Goal: Task Accomplishment & Management: Manage account settings

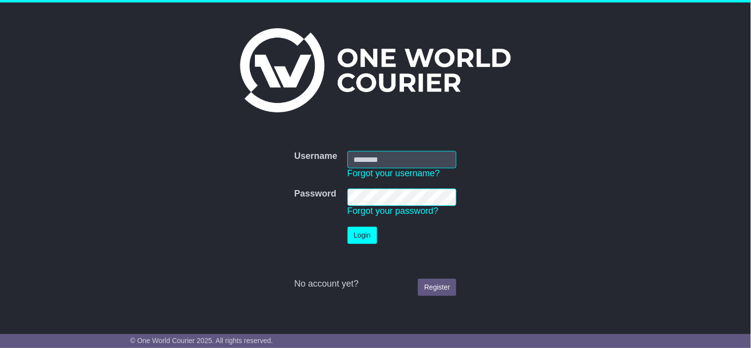
click at [0, 348] on nordpass-portal at bounding box center [0, 348] width 0 height 0
type input "**********"
